Goal: Task Accomplishment & Management: Manage account settings

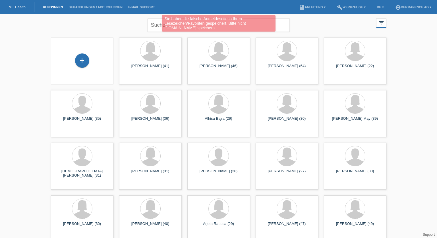
click at [163, 26] on div "Sie haben die falsche Anmeldeseite in Ihren Lesezeichen/Favoriten gespeichert. …" at bounding box center [219, 23] width 114 height 16
drag, startPoint x: 159, startPoint y: 25, endPoint x: 152, endPoint y: 25, distance: 6.3
click at [157, 25] on div "Sie haben die falsche Anmeldeseite in Ihren Lesezeichen/Favoriten gespeichert. …" at bounding box center [218, 24] width 262 height 18
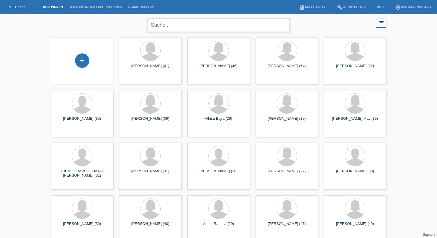
drag, startPoint x: 180, startPoint y: 26, endPoint x: 177, endPoint y: 25, distance: 3.5
click at [180, 26] on input "text" at bounding box center [219, 24] width 142 height 13
paste input "[PERSON_NAME] [PERSON_NAME]"
type input "[PERSON_NAME] [PERSON_NAME]"
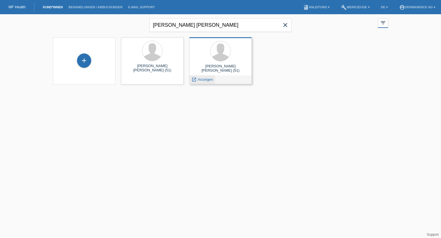
click at [199, 79] on span "Anzeigen" at bounding box center [205, 79] width 15 height 4
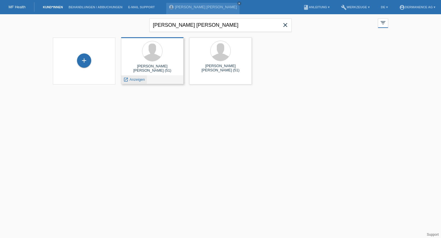
click at [130, 80] on span "Anzeigen" at bounding box center [137, 79] width 15 height 4
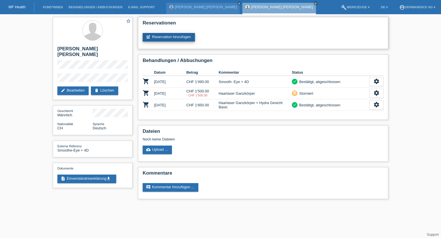
click at [175, 39] on link "post_add Reservation hinzufügen" at bounding box center [169, 37] width 52 height 9
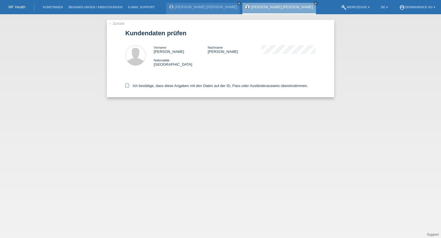
click at [130, 85] on label "Ich bestätige, dass diese Angaben mit den Daten auf der ID, Pass oder Ausländer…" at bounding box center [216, 86] width 183 height 4
click at [129, 85] on input "Ich bestätige, dass diese Angaben mit den Daten auf der ID, Pass oder Ausländer…" at bounding box center [127, 86] width 4 height 4
checkbox input "true"
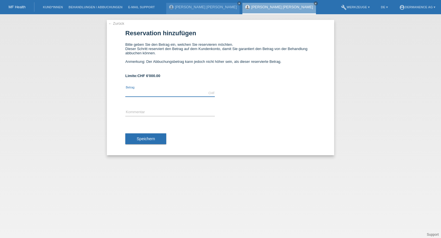
click at [153, 90] on input "text" at bounding box center [170, 93] width 90 height 7
type input "950.00"
click at [139, 111] on input "text" at bounding box center [170, 112] width 90 height 7
type input "$"
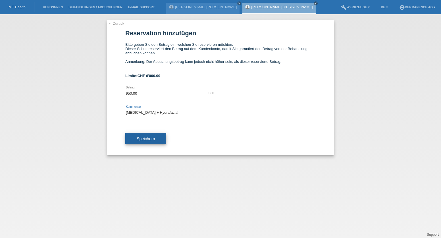
type input "[MEDICAL_DATA] + Hydrafacial"
click at [142, 142] on button "Speichern" at bounding box center [145, 138] width 41 height 11
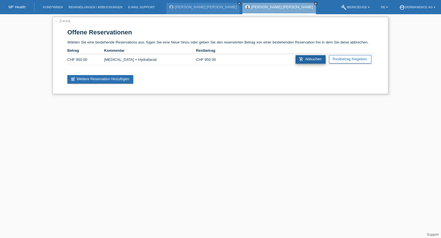
click at [296, 59] on link "add_shopping_cart Abbuchen" at bounding box center [311, 59] width 30 height 9
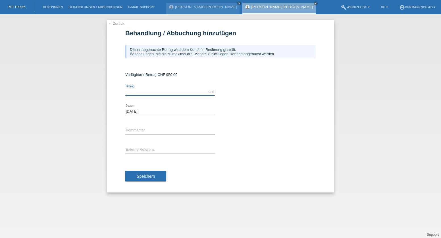
click at [150, 92] on input "text" at bounding box center [170, 91] width 90 height 7
type input "8"
type input "950.00"
click at [112, 22] on link "← Zurück" at bounding box center [116, 23] width 16 height 4
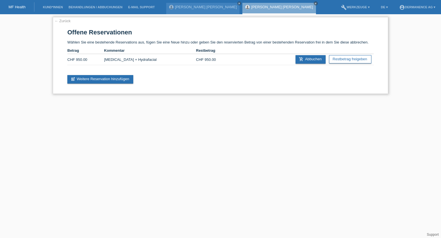
drag, startPoint x: 55, startPoint y: 19, endPoint x: 60, endPoint y: 21, distance: 5.7
click at [55, 19] on link "← Zurück" at bounding box center [63, 21] width 16 height 4
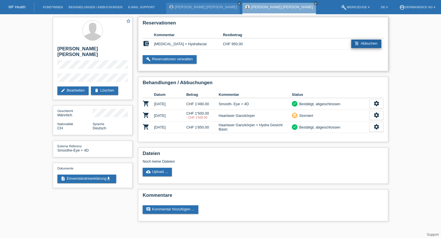
click at [376, 44] on link "add_shopping_cart Abbuchen" at bounding box center [366, 44] width 30 height 9
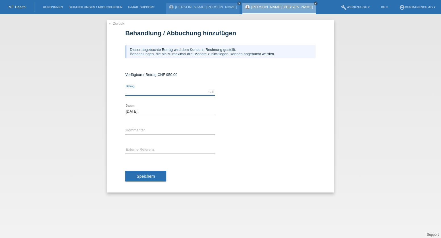
click at [137, 92] on input "text" at bounding box center [170, 91] width 90 height 7
type input "950.00"
click at [143, 132] on input "text" at bounding box center [170, 130] width 90 height 7
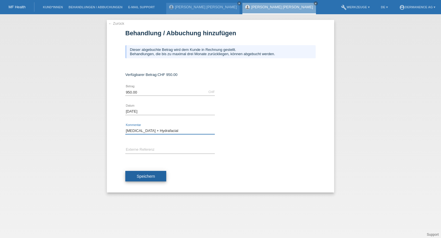
type input "[MEDICAL_DATA] + Hydrafacial"
click at [144, 178] on span "Speichern" at bounding box center [146, 176] width 18 height 5
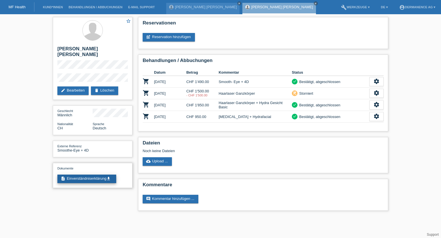
click at [99, 176] on link "description Einverständniserklärung get_app" at bounding box center [86, 179] width 59 height 9
